Goal: Information Seeking & Learning: Learn about a topic

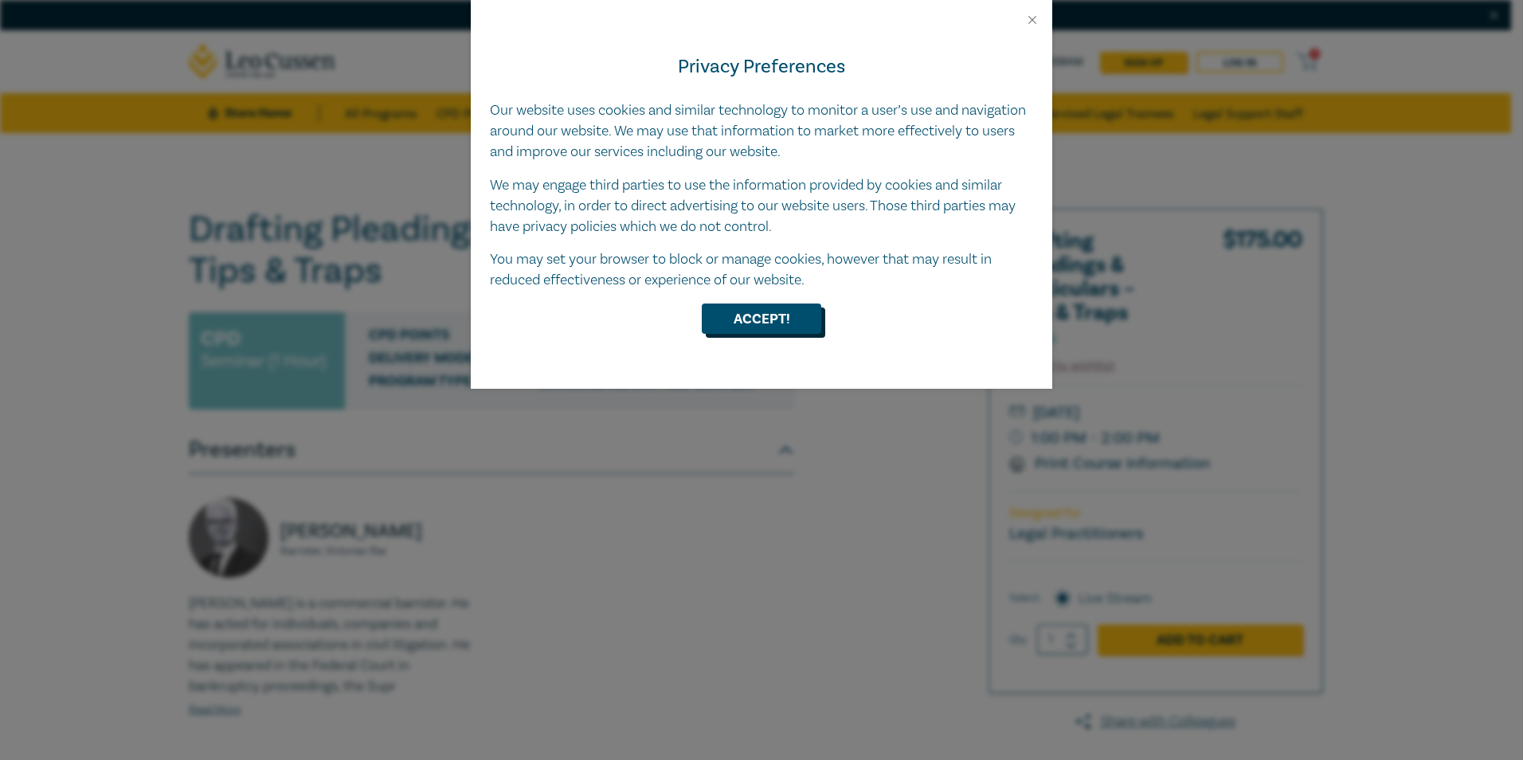
click at [777, 318] on button "Accept!" at bounding box center [761, 318] width 119 height 30
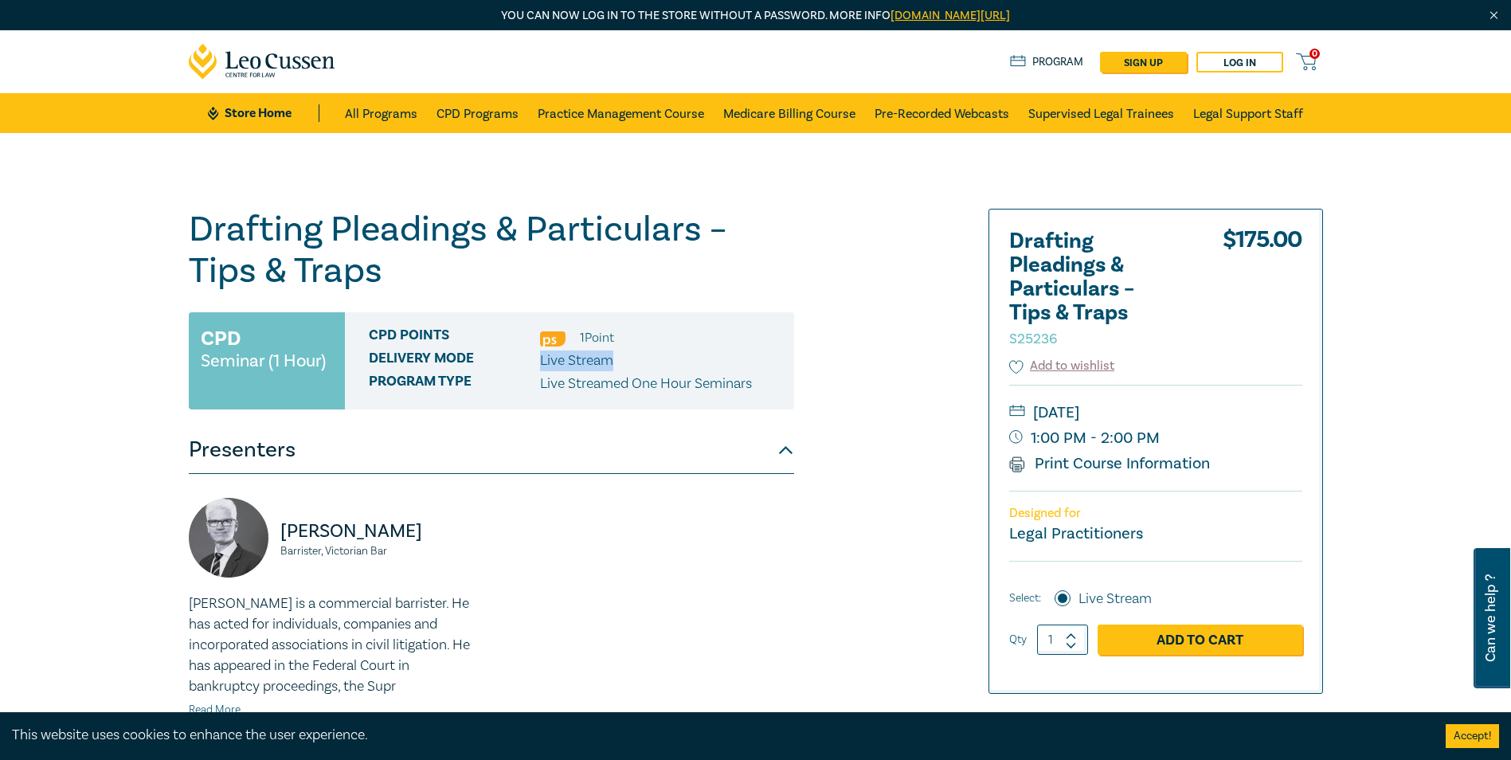
drag, startPoint x: 582, startPoint y: 364, endPoint x: 646, endPoint y: 365, distance: 63.7
click at [646, 365] on div "Delivery Mode Live Stream" at bounding box center [575, 360] width 413 height 21
drag, startPoint x: 646, startPoint y: 365, endPoint x: 601, endPoint y: 383, distance: 49.0
click at [601, 383] on p "Live Streamed One Hour Seminars" at bounding box center [646, 384] width 212 height 21
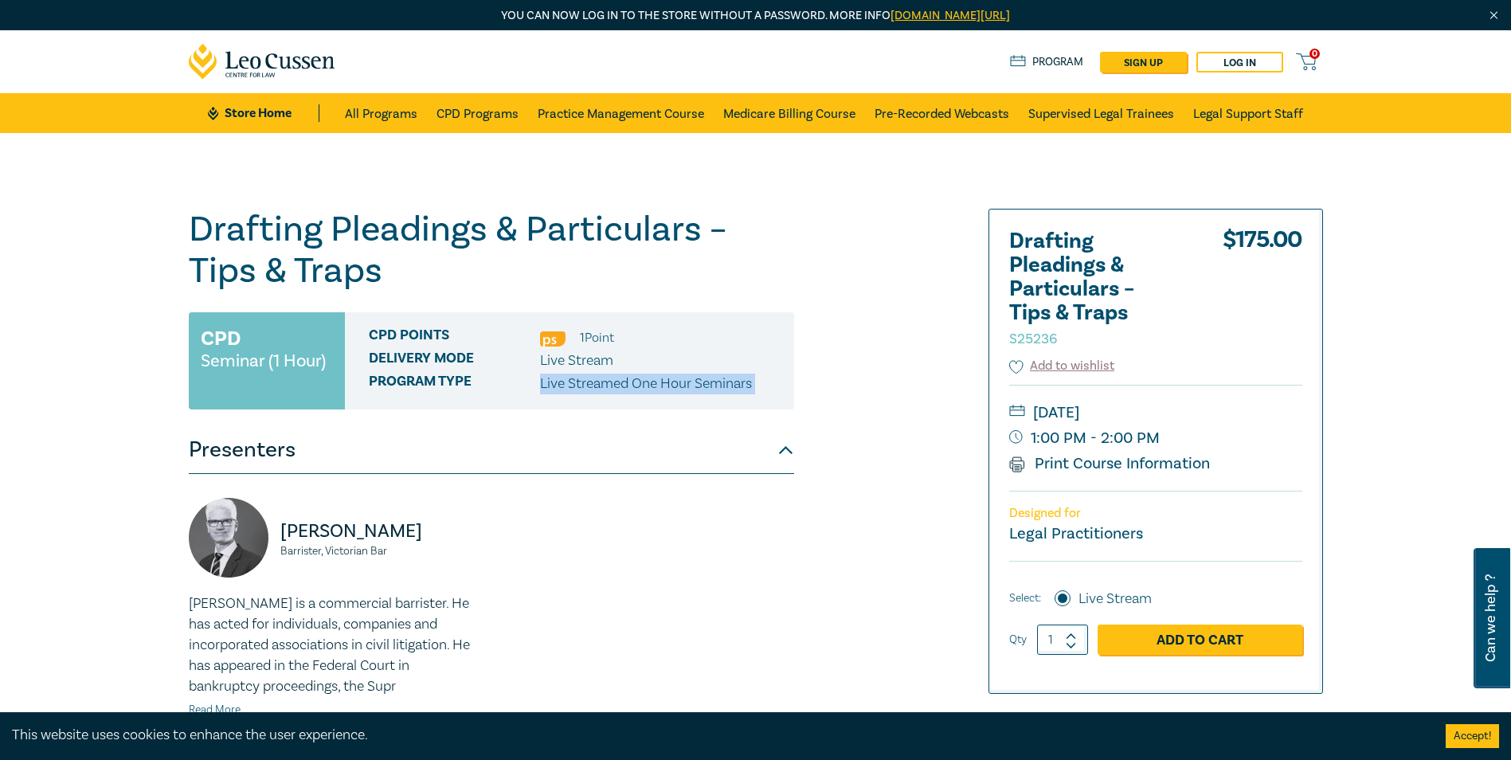
click at [601, 383] on p "Live Streamed One Hour Seminars" at bounding box center [646, 384] width 212 height 21
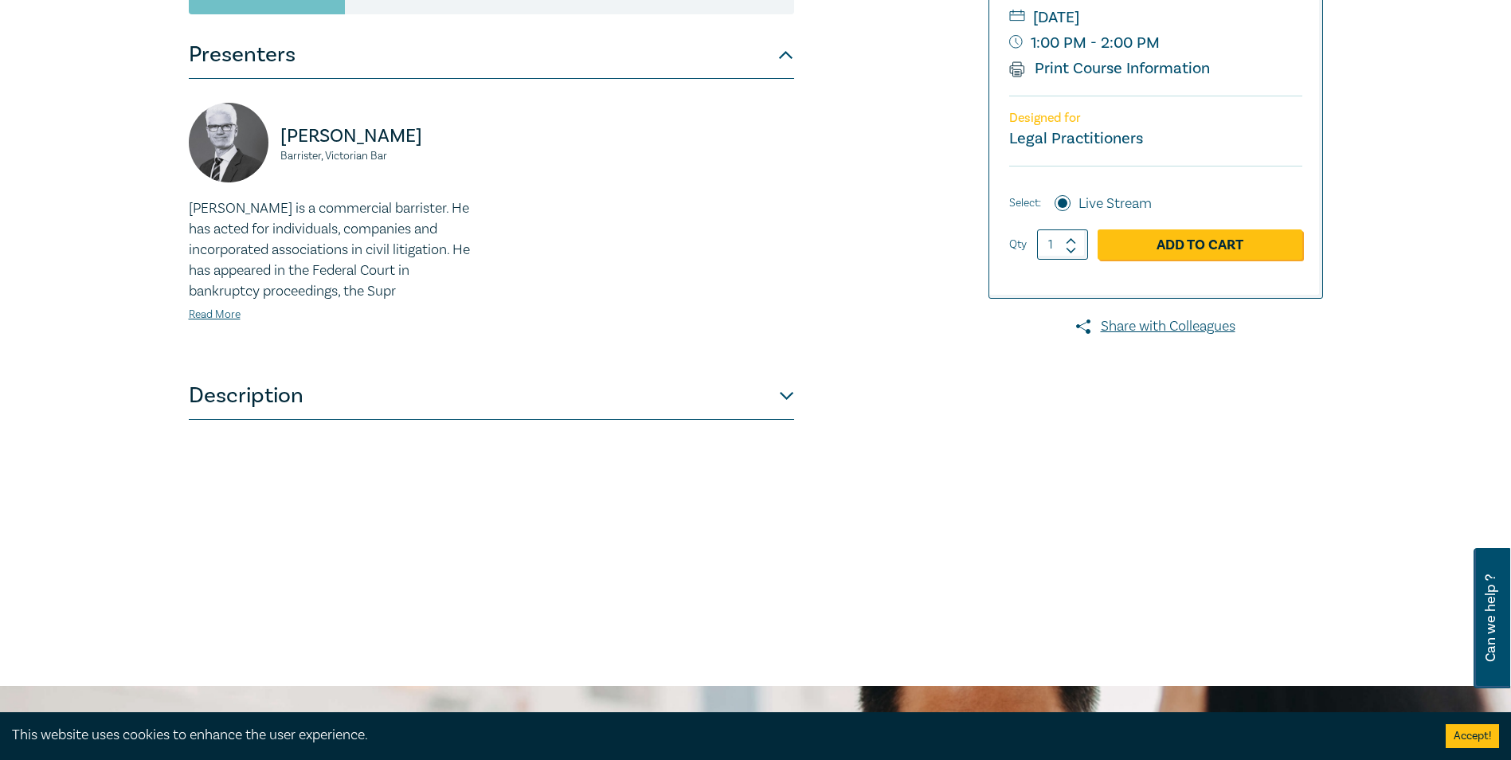
scroll to position [398, 0]
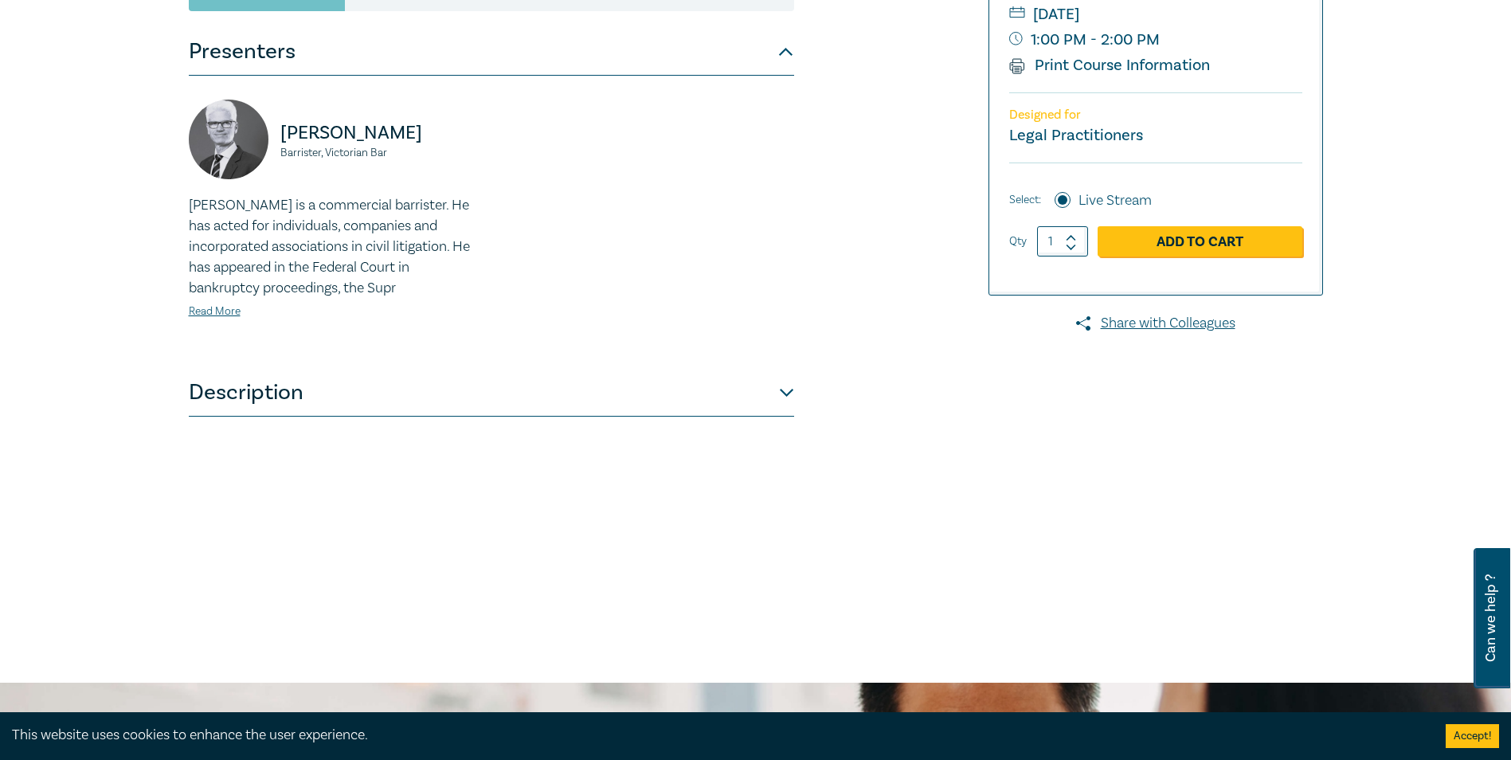
drag, startPoint x: 260, startPoint y: 369, endPoint x: 263, endPoint y: 386, distance: 17.8
click at [263, 370] on button "Description" at bounding box center [491, 393] width 605 height 48
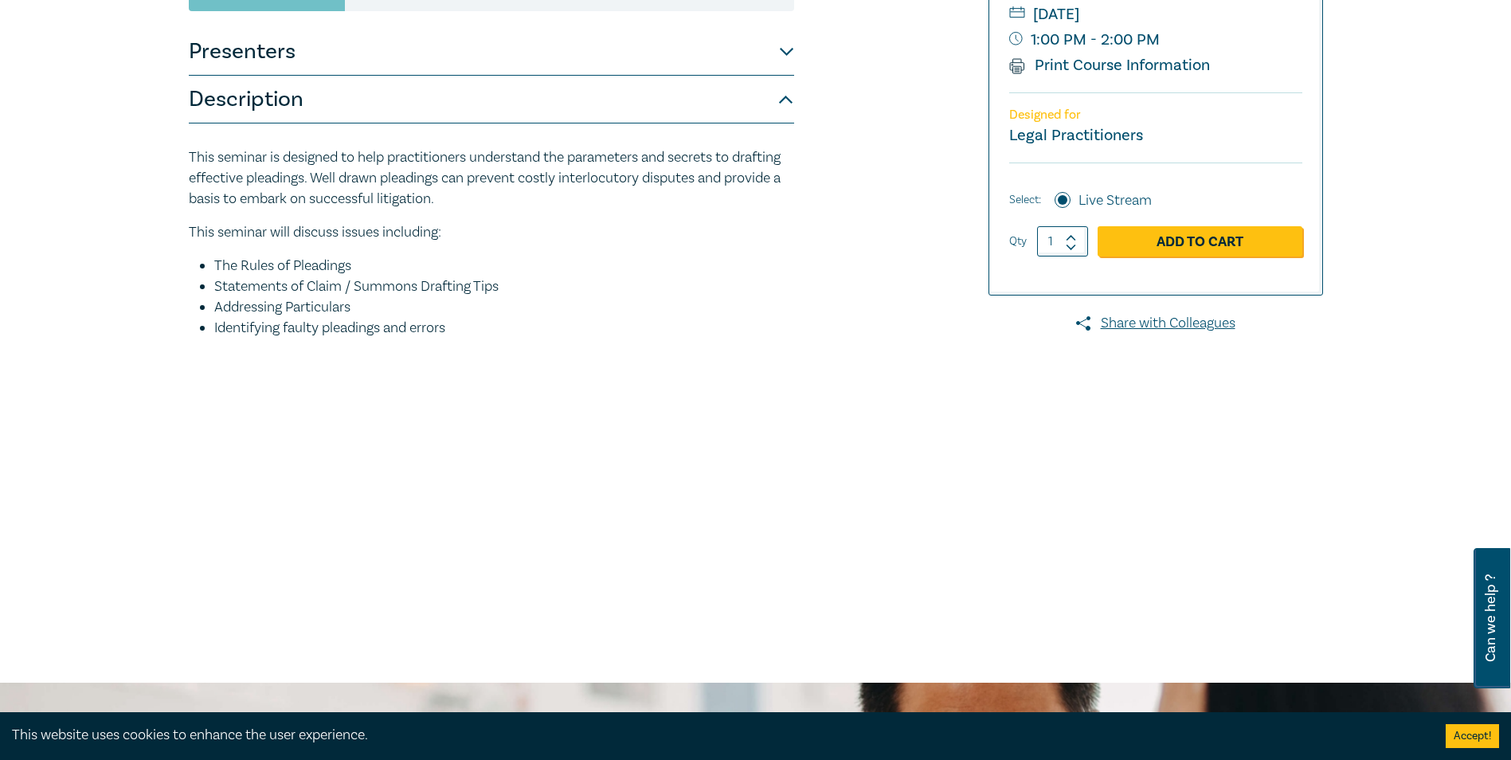
scroll to position [133, 0]
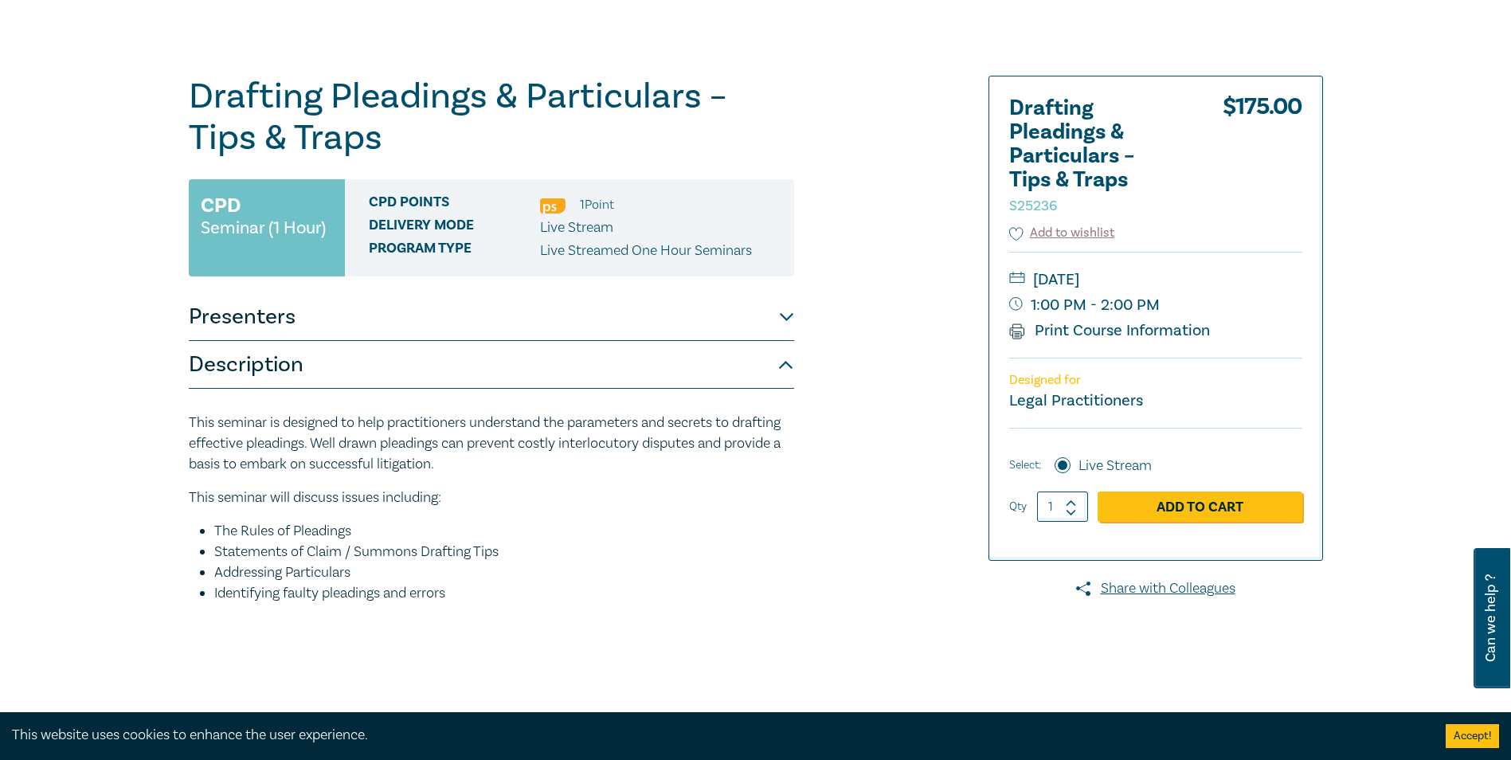
drag, startPoint x: 488, startPoint y: 505, endPoint x: 503, endPoint y: 534, distance: 32.8
click at [489, 505] on p "This seminar will discuss issues including:" at bounding box center [491, 498] width 605 height 21
drag, startPoint x: 542, startPoint y: 593, endPoint x: 131, endPoint y: 294, distance: 508.8
click at [131, 294] on div "Drafting Pleadings & Particulars – Tips & Traps S25236 CPD Seminar (1 Hour) CPD…" at bounding box center [755, 474] width 1511 height 948
drag, startPoint x: 131, startPoint y: 294, endPoint x: 286, endPoint y: 329, distance: 159.2
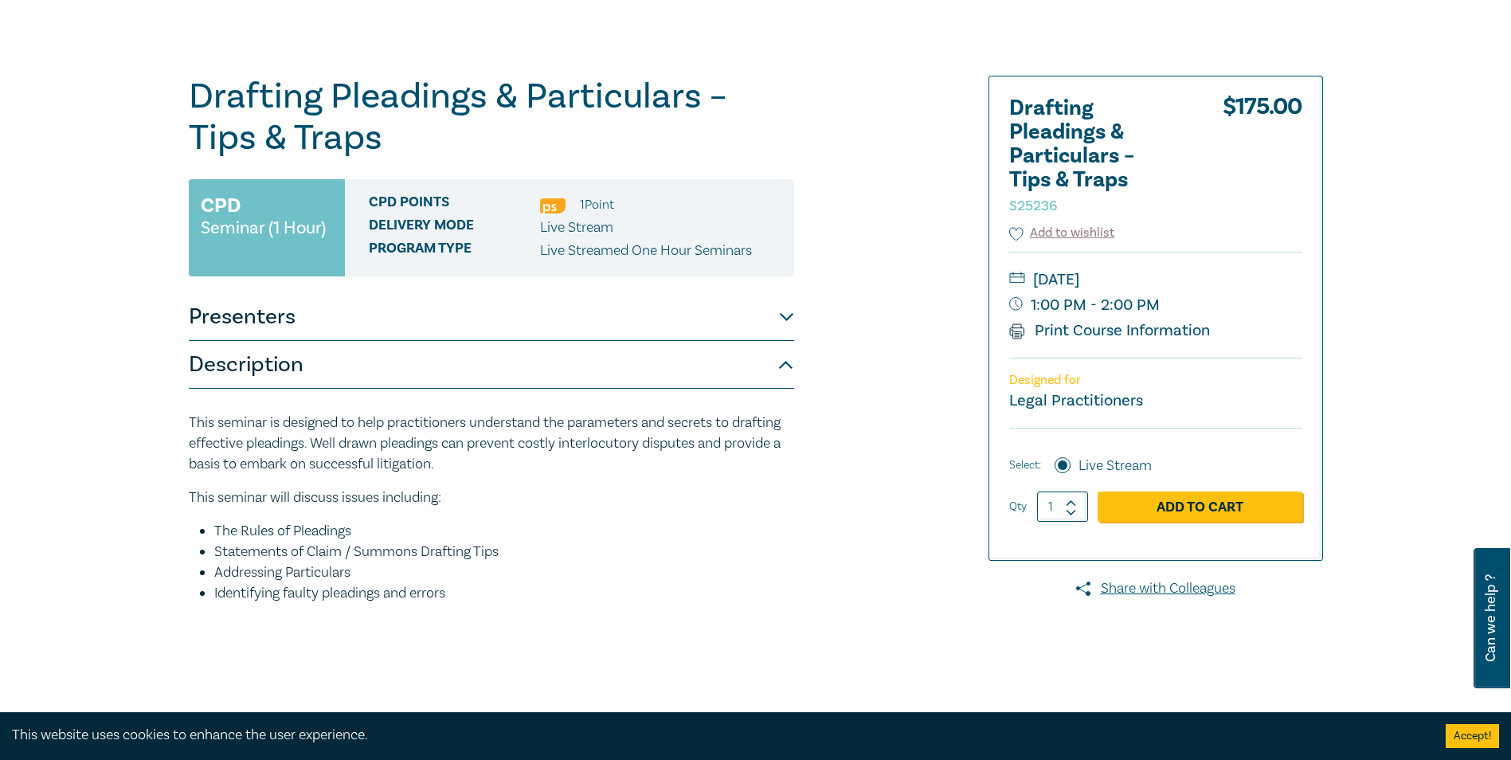
click at [295, 338] on button "Presenters" at bounding box center [491, 317] width 605 height 48
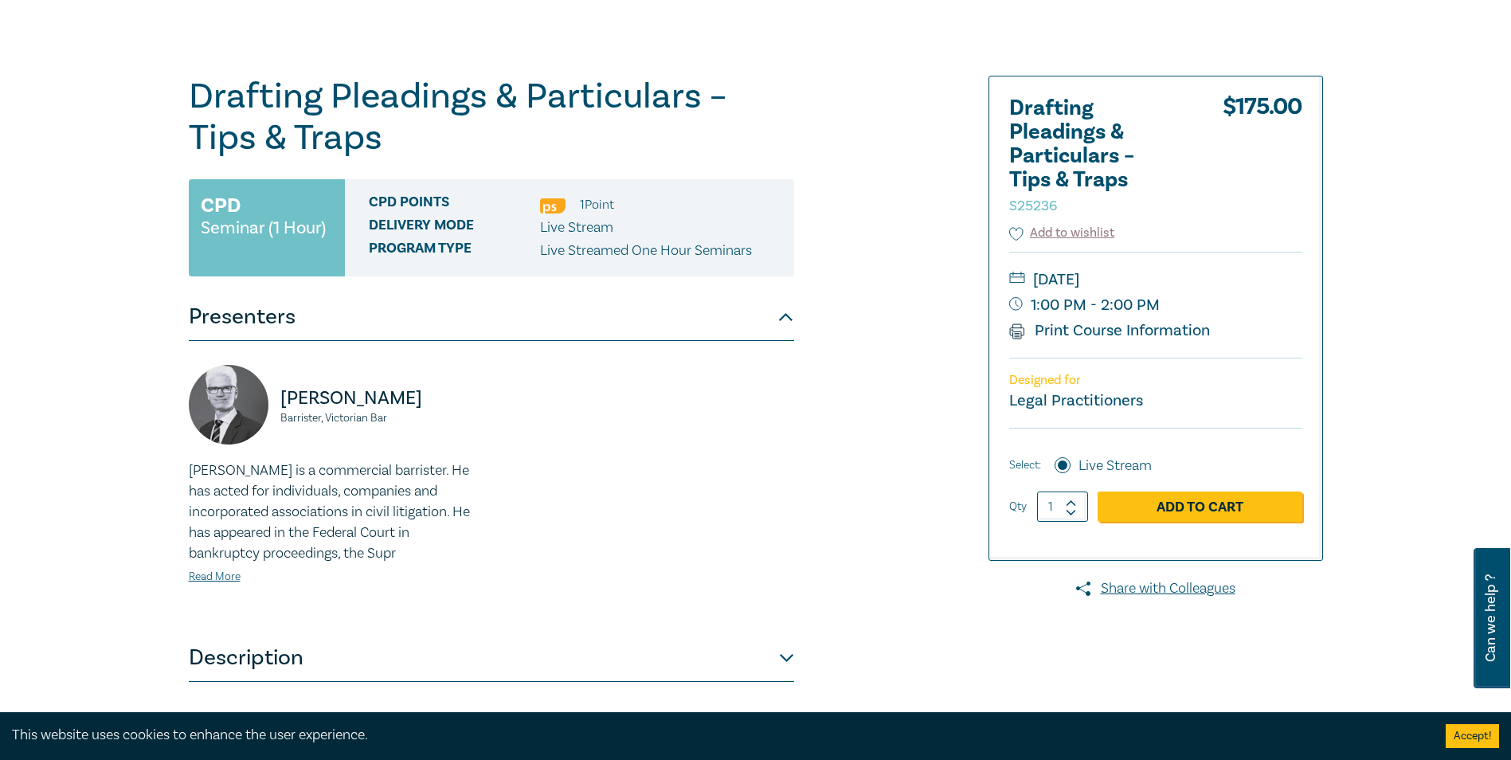
click at [413, 360] on div "[PERSON_NAME] Barrister, Victorian [PERSON_NAME] is a commercial barrister. He …" at bounding box center [491, 487] width 605 height 293
click at [335, 535] on p "[PERSON_NAME] is a commercial barrister. He has acted for individuals, companie…" at bounding box center [335, 512] width 293 height 104
drag, startPoint x: 335, startPoint y: 535, endPoint x: 307, endPoint y: 556, distance: 35.2
click at [309, 554] on p "[PERSON_NAME] is a commercial barrister. He has acted for individuals, companie…" at bounding box center [335, 512] width 293 height 104
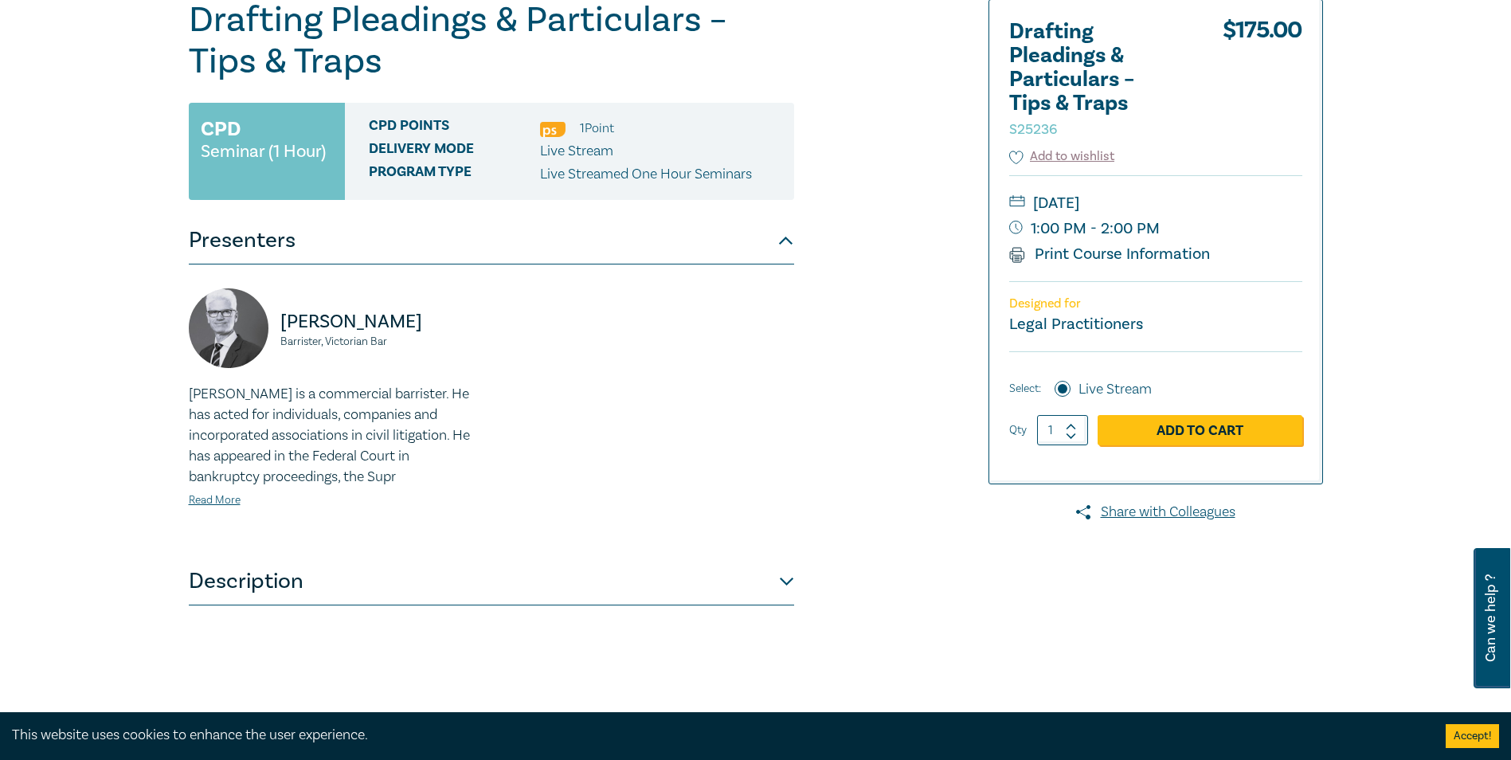
scroll to position [265, 0]
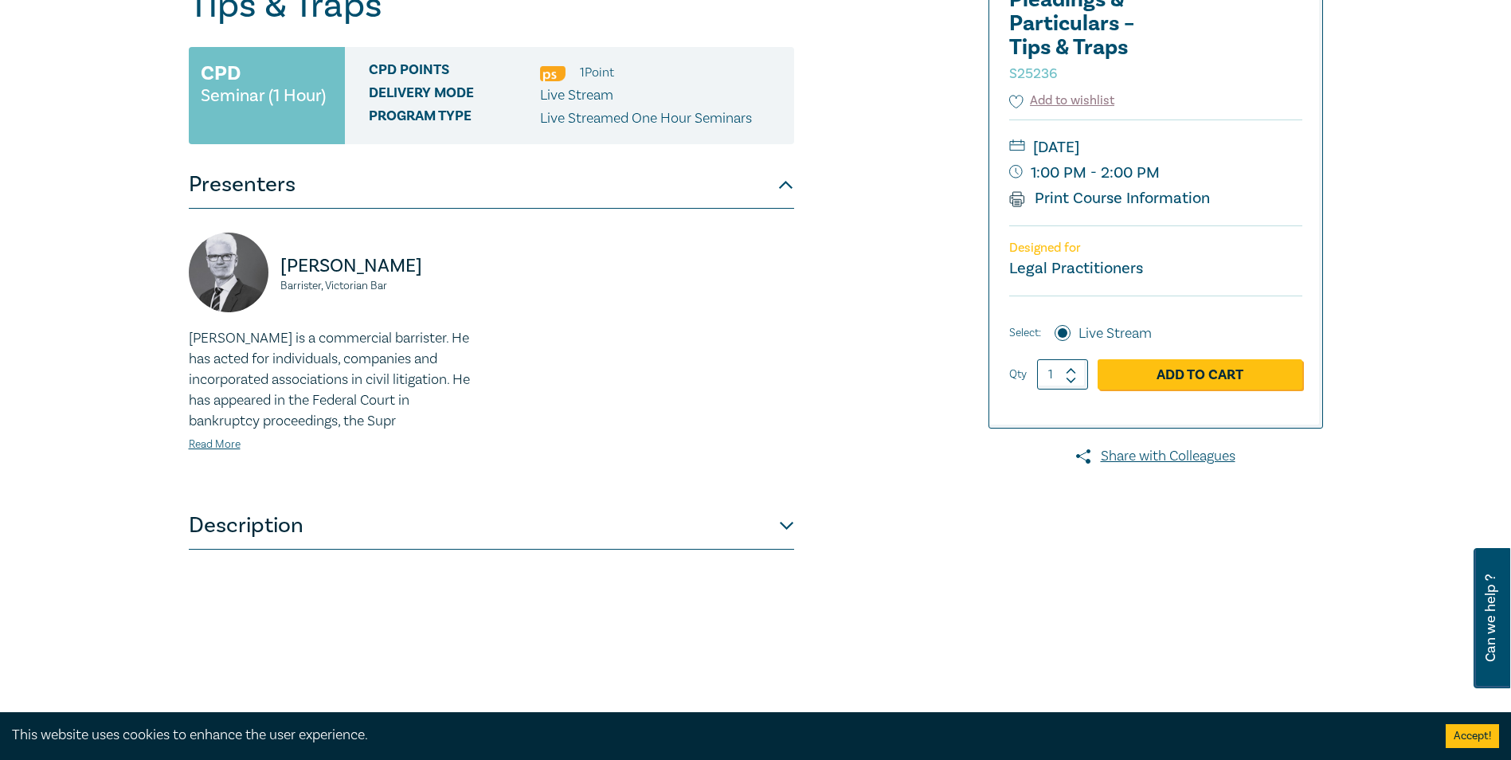
click at [274, 529] on button "Description" at bounding box center [491, 526] width 605 height 48
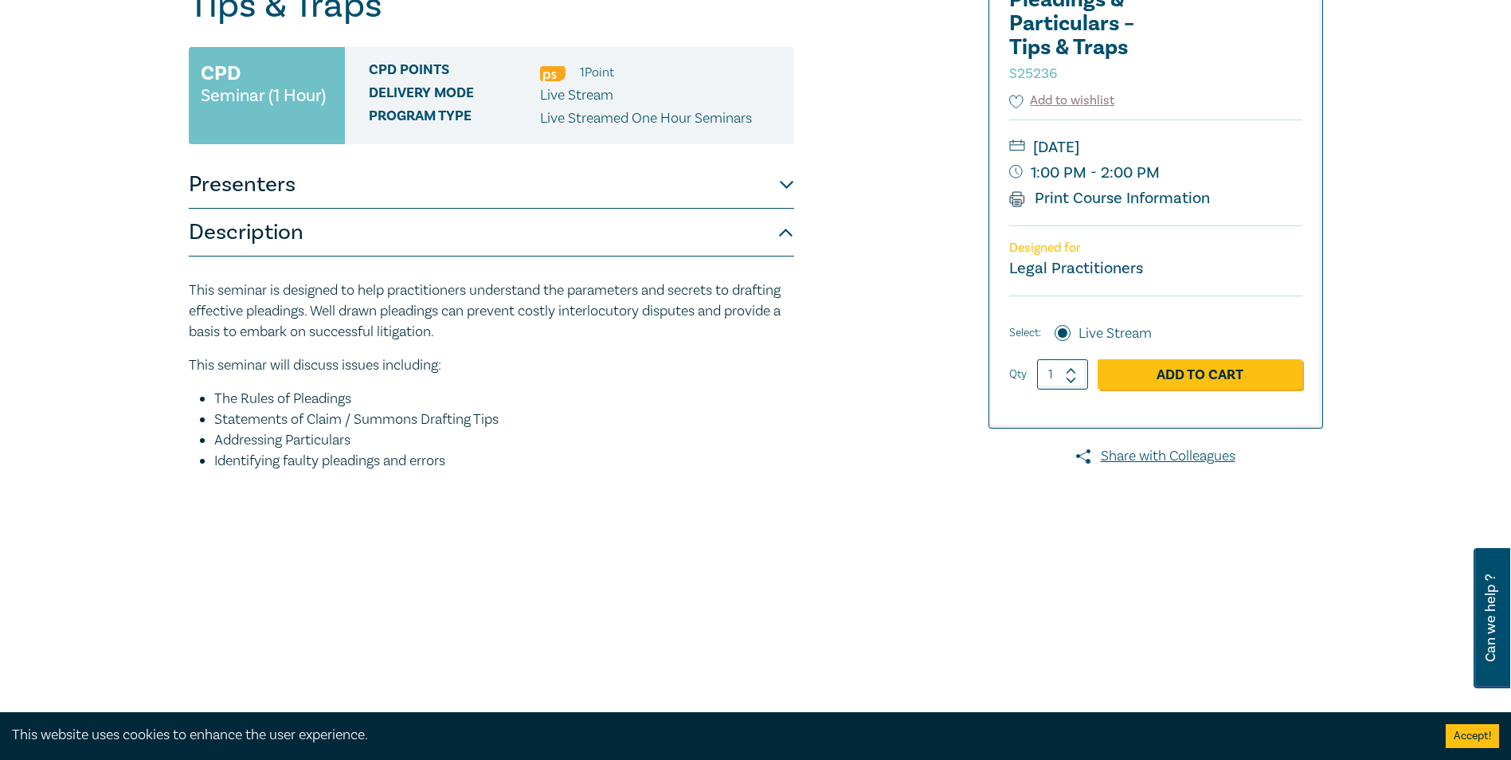
click at [352, 270] on div "This seminar is designed to help practitioners understand the parameters and se…" at bounding box center [491, 398] width 605 height 285
click at [562, 242] on button "Description" at bounding box center [491, 233] width 605 height 48
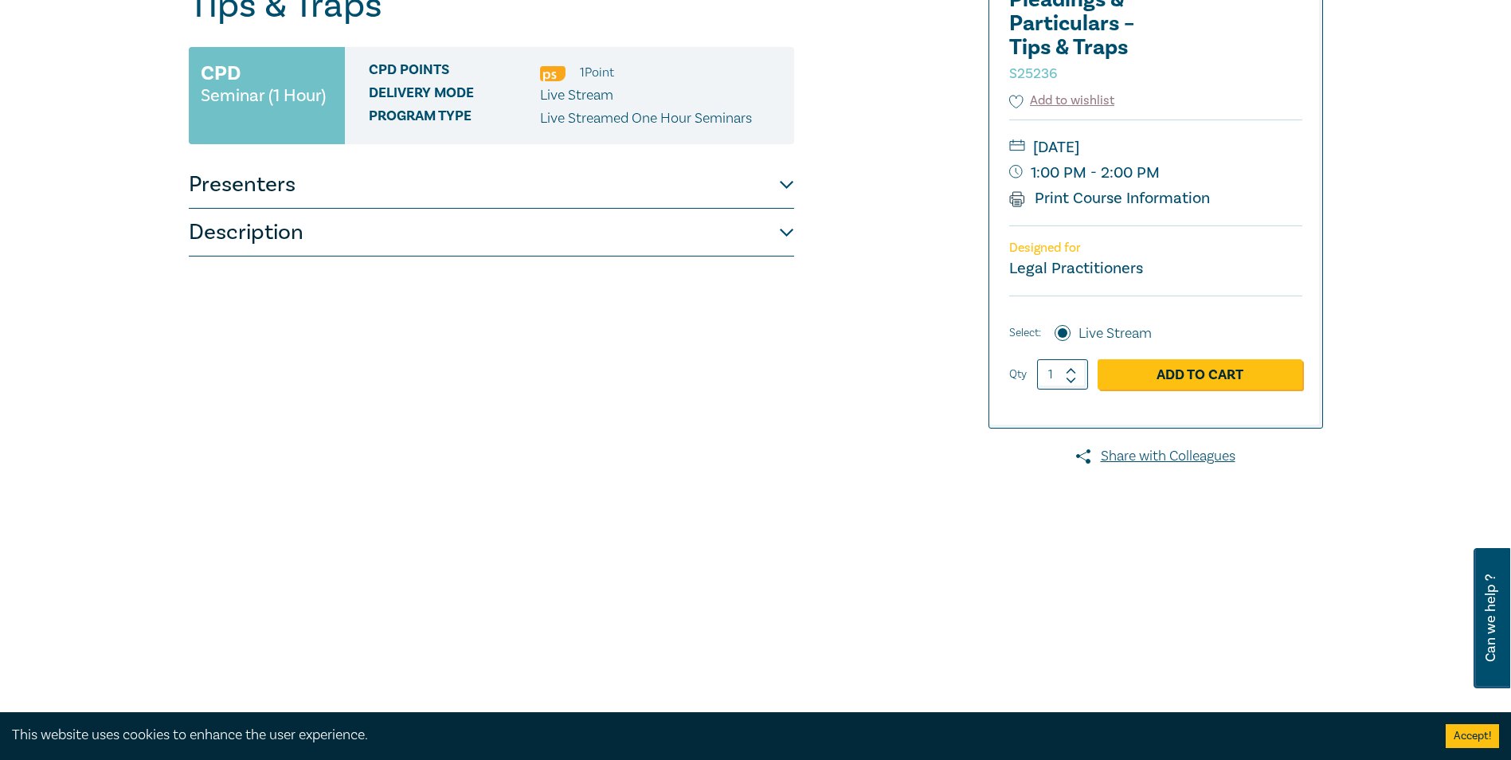
drag, startPoint x: 669, startPoint y: 345, endPoint x: 638, endPoint y: 339, distance: 31.6
click at [669, 345] on div "Drafting Pleadings & Particulars – Tips & Traps S25236 CPD Seminar (1 Hour) CPD…" at bounding box center [491, 341] width 605 height 797
